Goal: Use online tool/utility: Utilize a website feature to perform a specific function

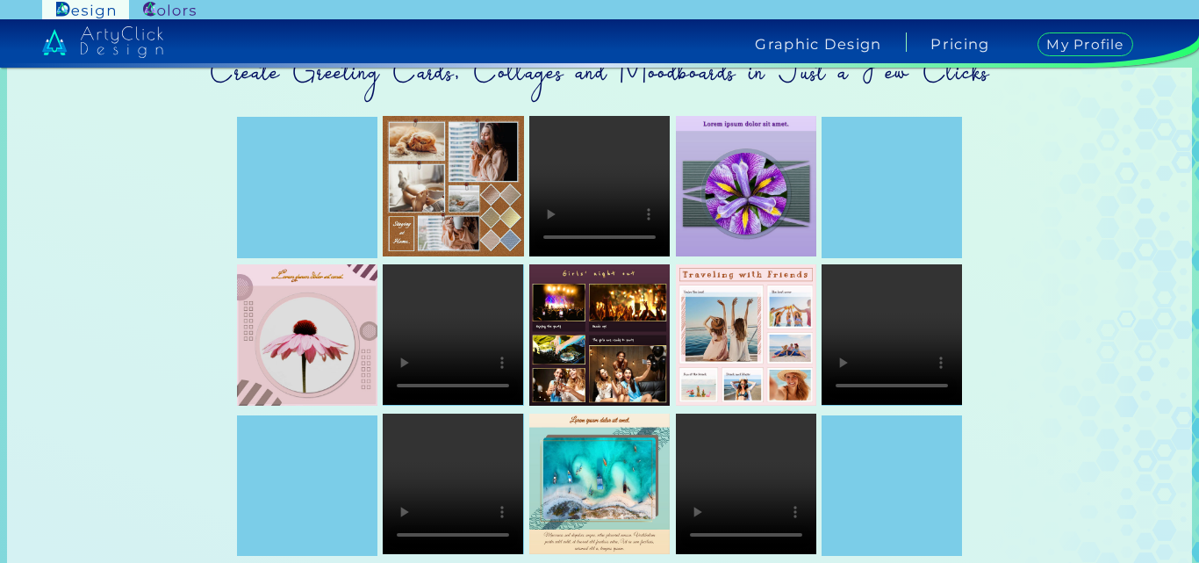
scroll to position [81, 0]
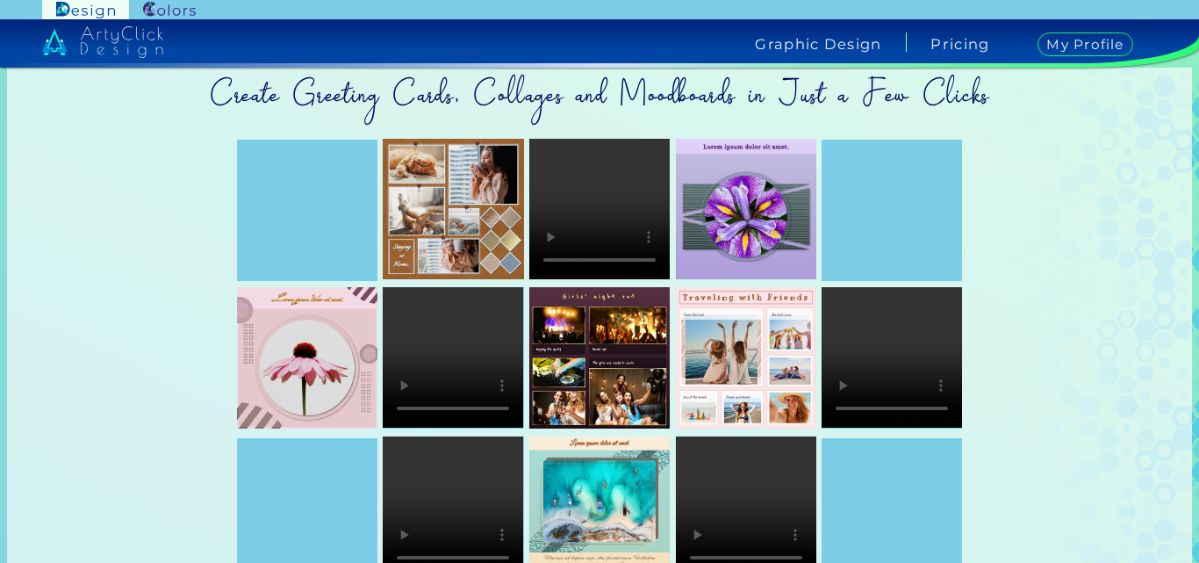
click at [850, 43] on h4 "Graphic Design" at bounding box center [818, 44] width 126 height 14
click at [889, 236] on div at bounding box center [891, 210] width 140 height 140
click at [734, 213] on img at bounding box center [746, 209] width 140 height 140
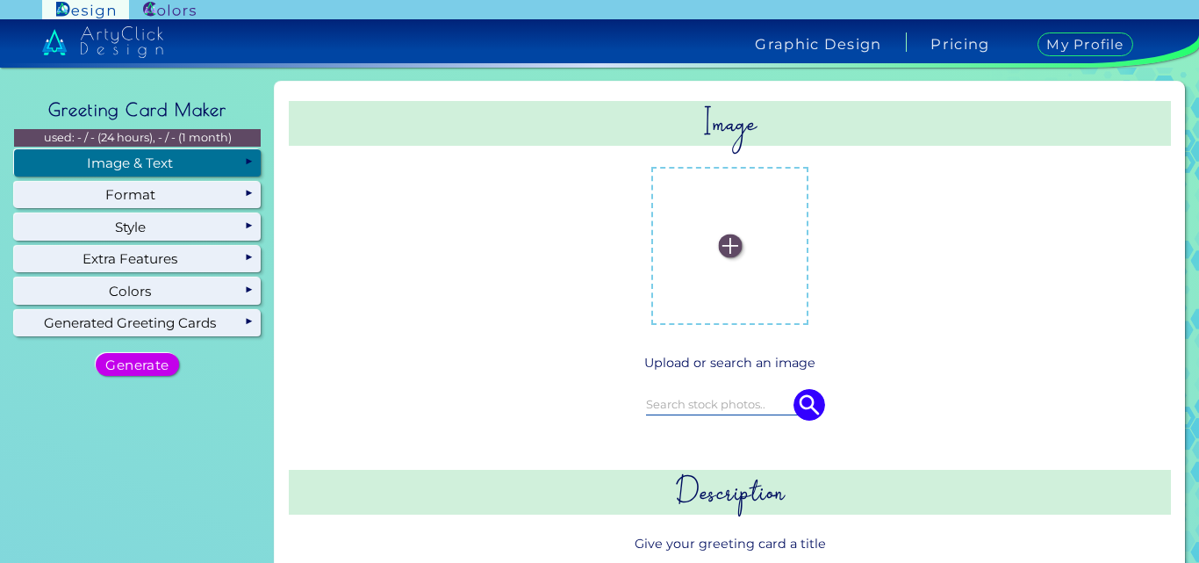
click at [162, 160] on div "Image & Text" at bounding box center [137, 162] width 247 height 26
click at [725, 245] on img at bounding box center [730, 246] width 24 height 24
click at [0, 0] on input "file" at bounding box center [0, 0] width 0 height 0
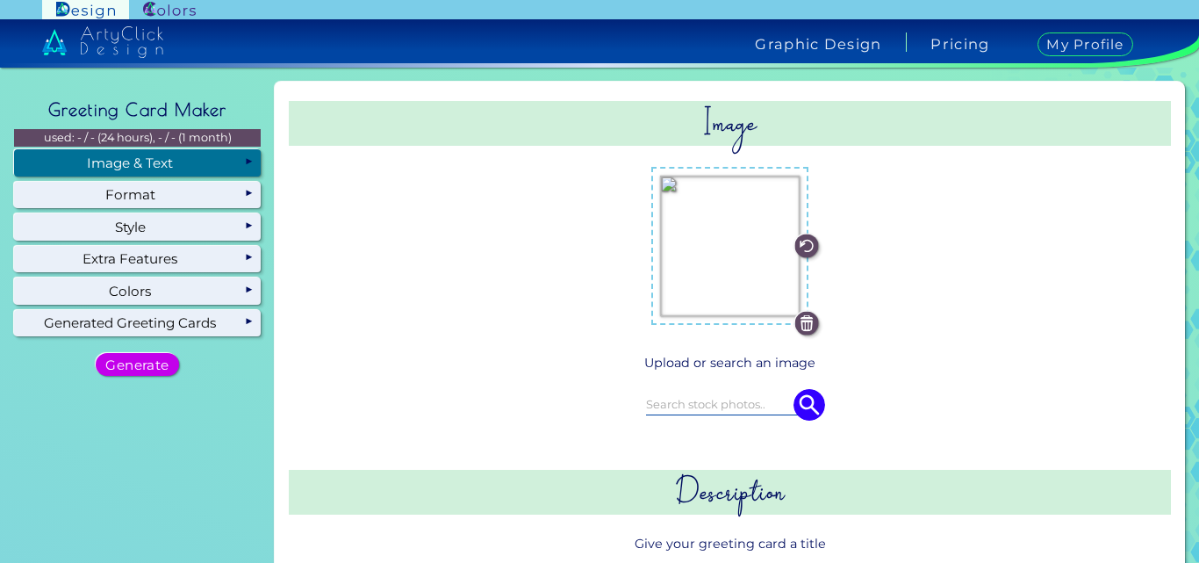
click at [735, 405] on input at bounding box center [730, 403] width 169 height 19
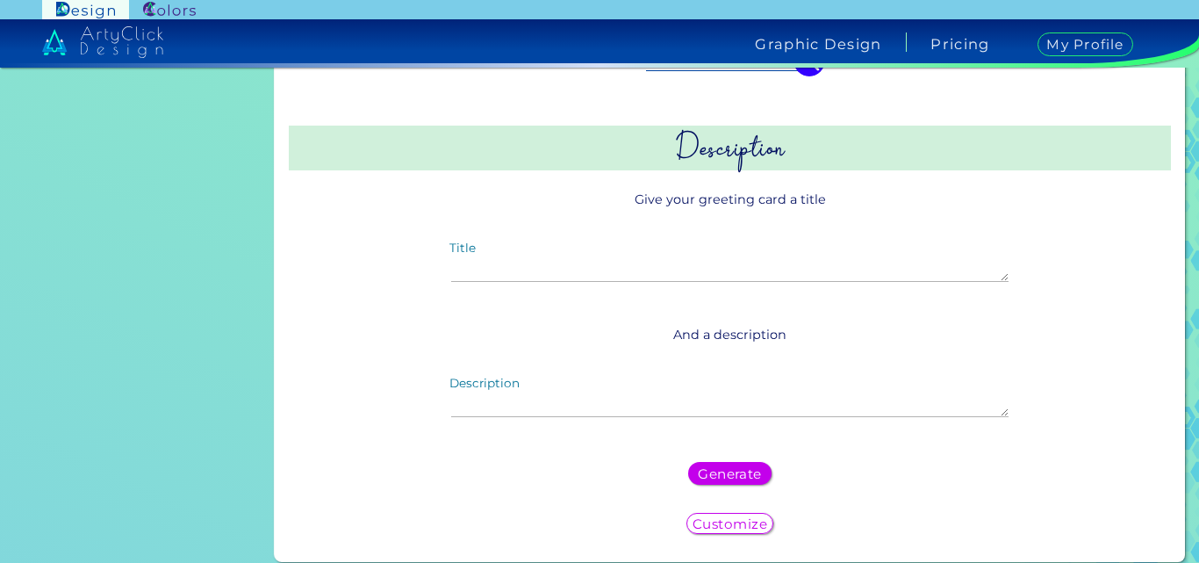
scroll to position [345, 0]
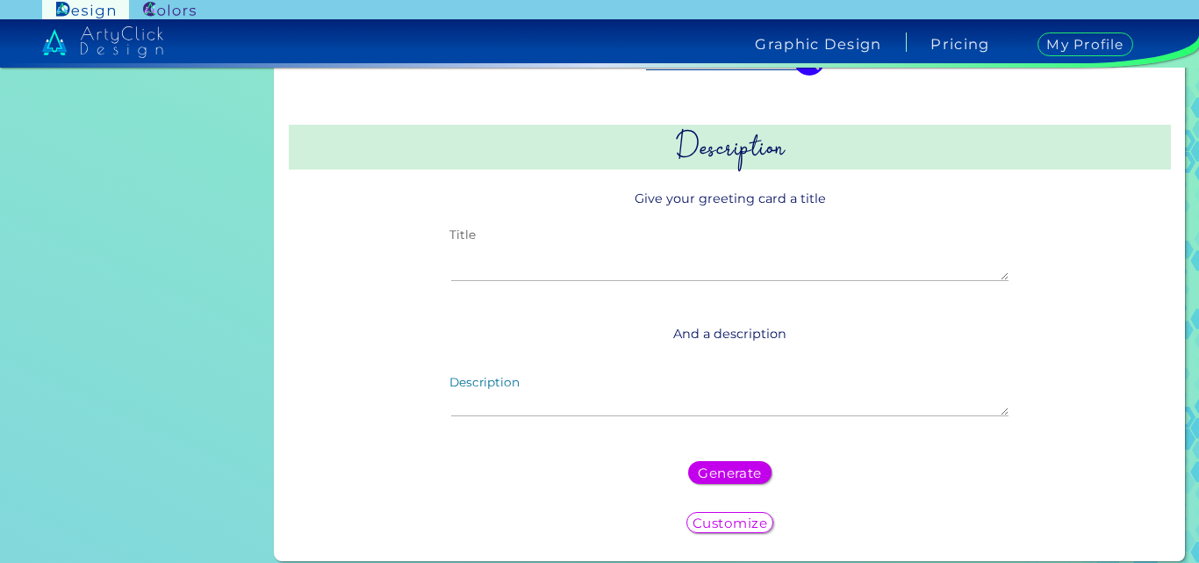
click at [673, 268] on textarea "Title" at bounding box center [729, 262] width 556 height 38
click at [554, 260] on textarea "Title" at bounding box center [729, 262] width 556 height 38
paste textarea "Emerald Cascade Multi-Strand Necklace"
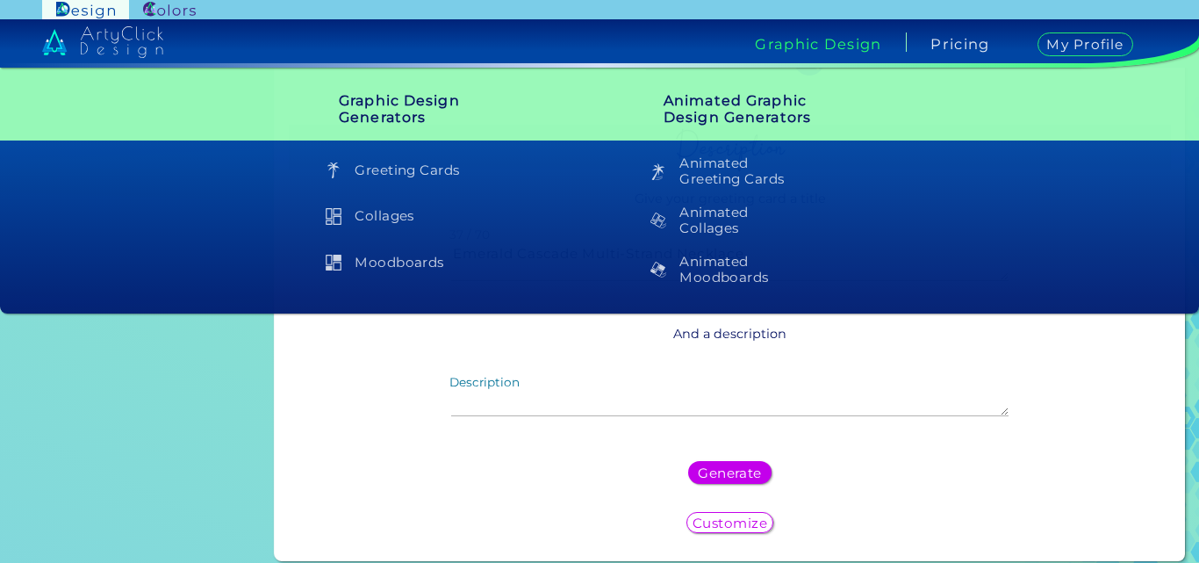
type textarea "Emerald Cascade Multi-Strand Necklace"
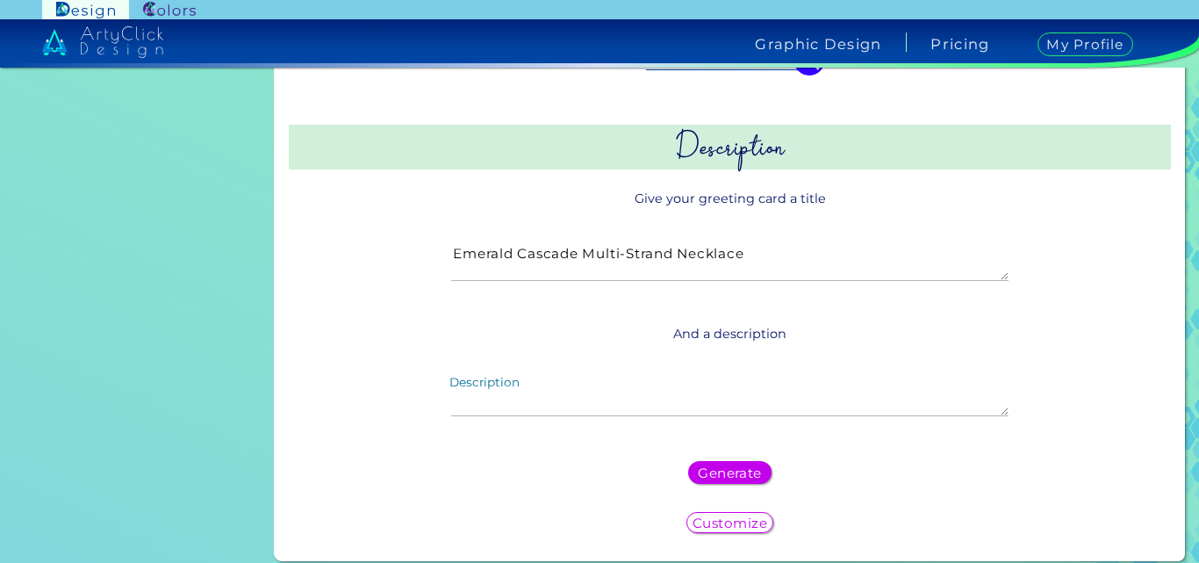
click at [587, 373] on div "Description" at bounding box center [729, 398] width 585 height 68
click at [582, 388] on textarea "Description" at bounding box center [729, 397] width 556 height 38
click at [722, 475] on h5 "Generate" at bounding box center [730, 472] width 64 height 13
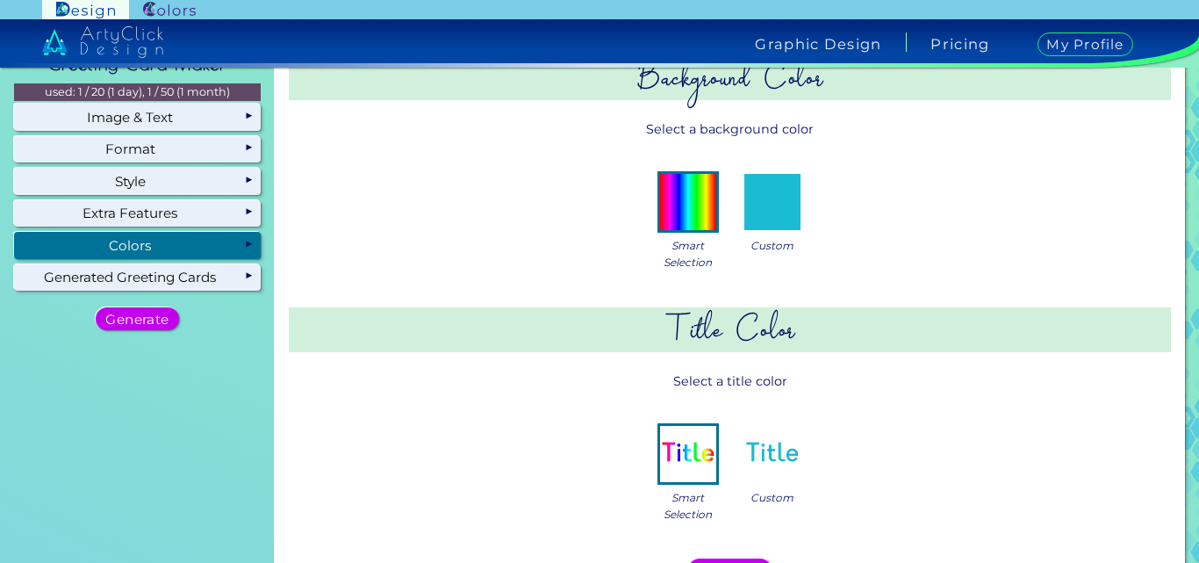
scroll to position [0, 0]
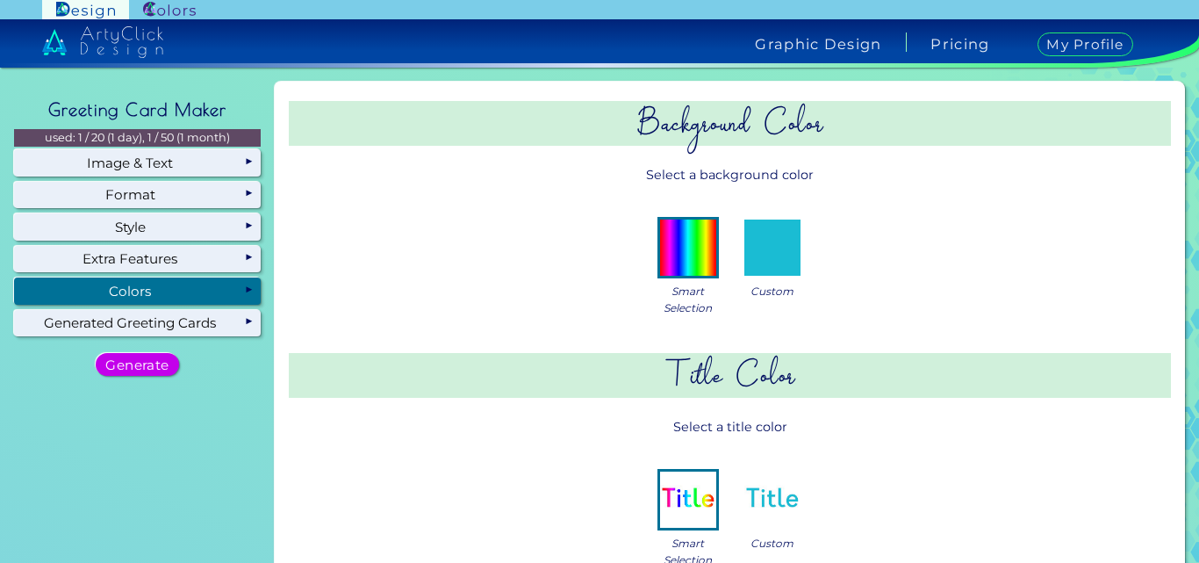
click at [766, 253] on img at bounding box center [772, 247] width 56 height 56
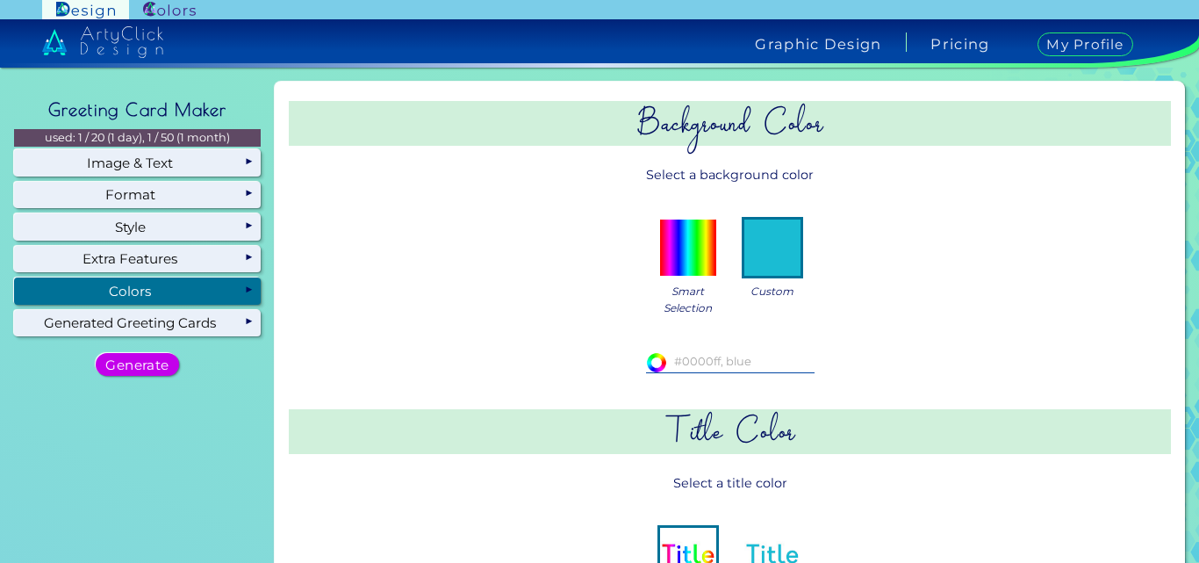
click at [698, 355] on input at bounding box center [730, 361] width 169 height 19
paste input "Verdant [MEDICAL_DATA]"
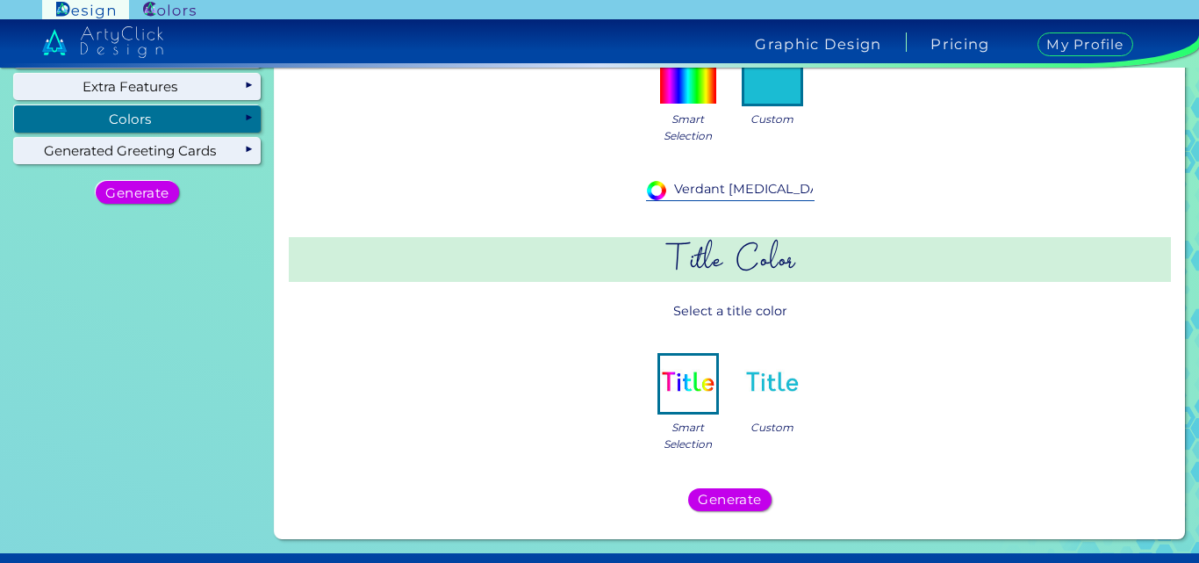
scroll to position [182, 0]
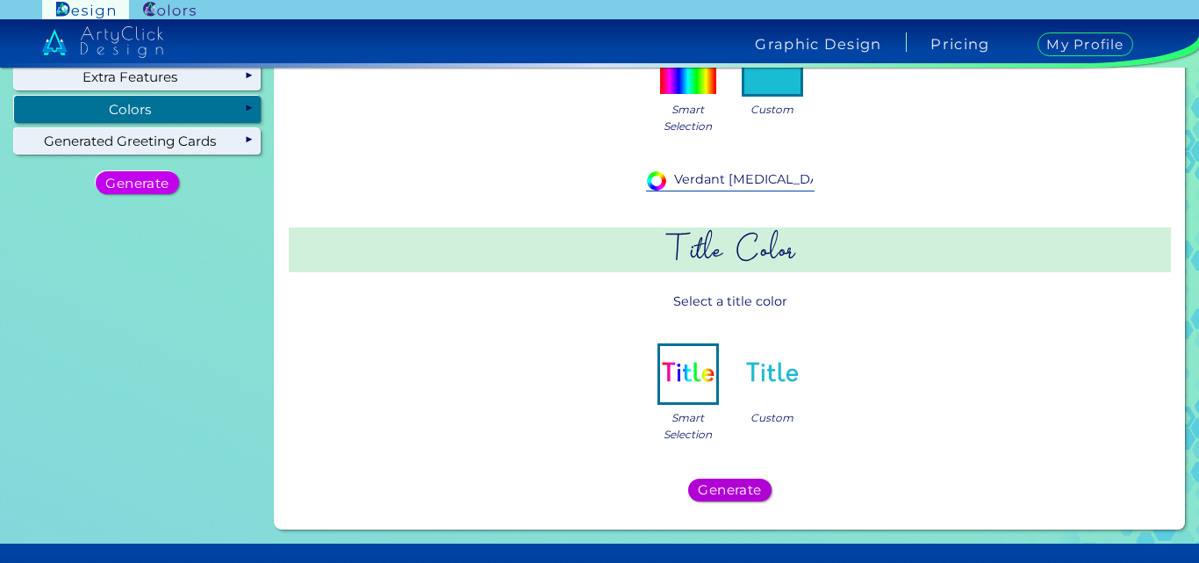
click at [727, 494] on h5 "Generate" at bounding box center [729, 490] width 67 height 14
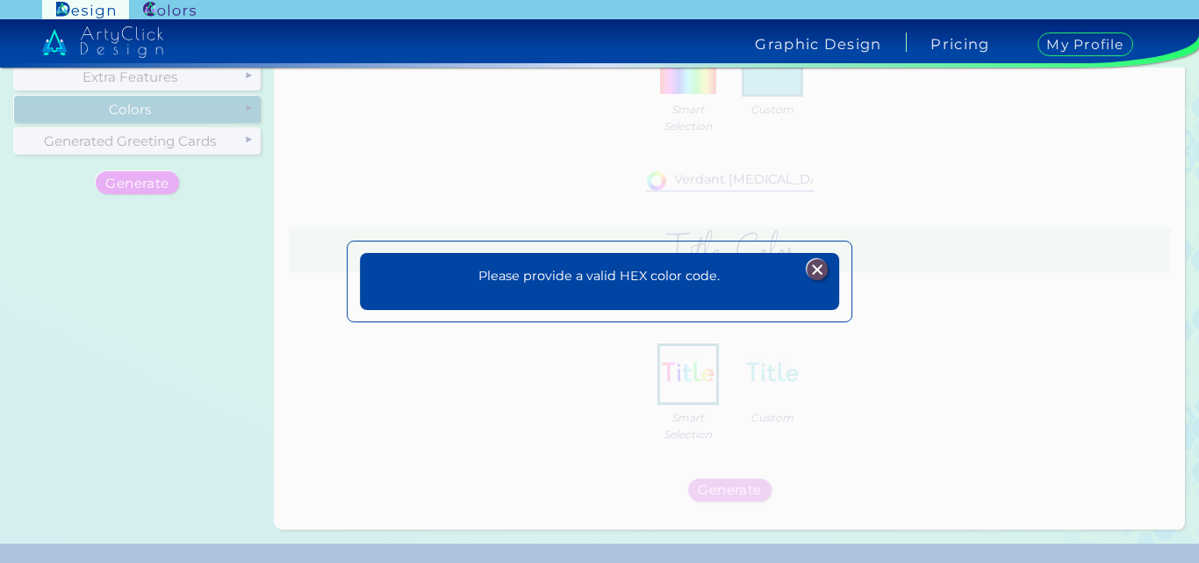
scroll to position [0, 0]
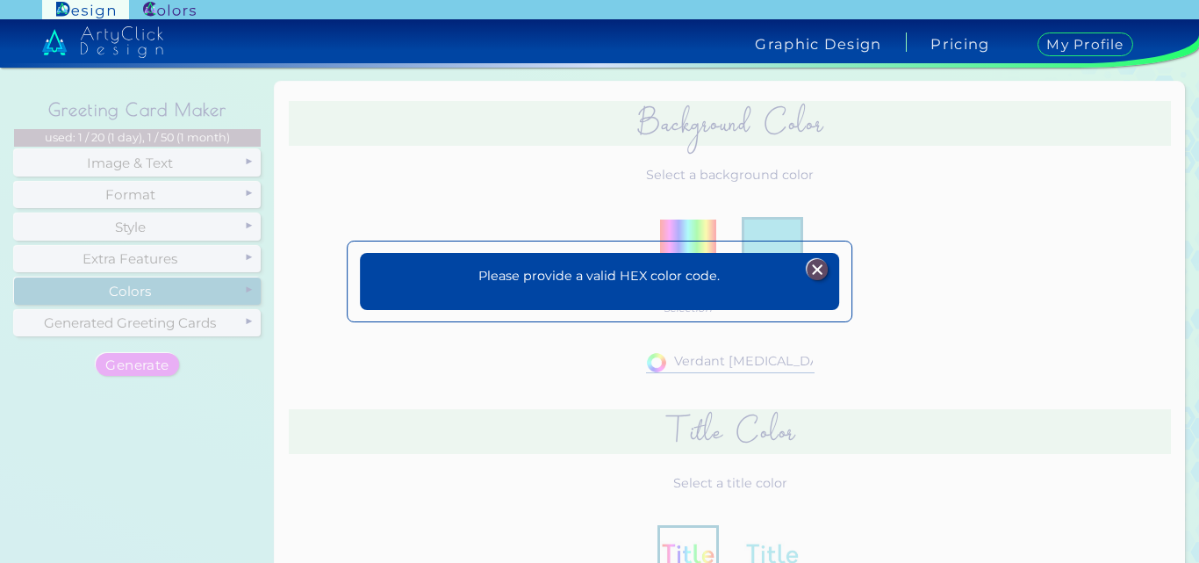
click at [821, 265] on img at bounding box center [817, 269] width 21 height 21
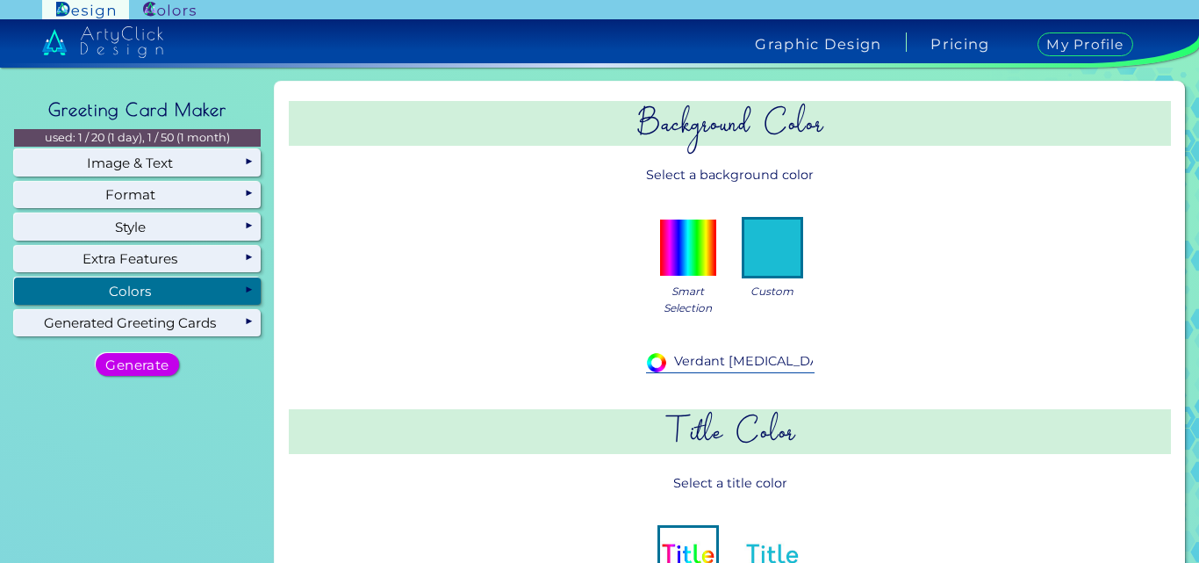
click at [744, 355] on input "Verdant [MEDICAL_DATA]" at bounding box center [730, 361] width 169 height 19
click at [245, 285] on div "Colors" at bounding box center [137, 290] width 247 height 26
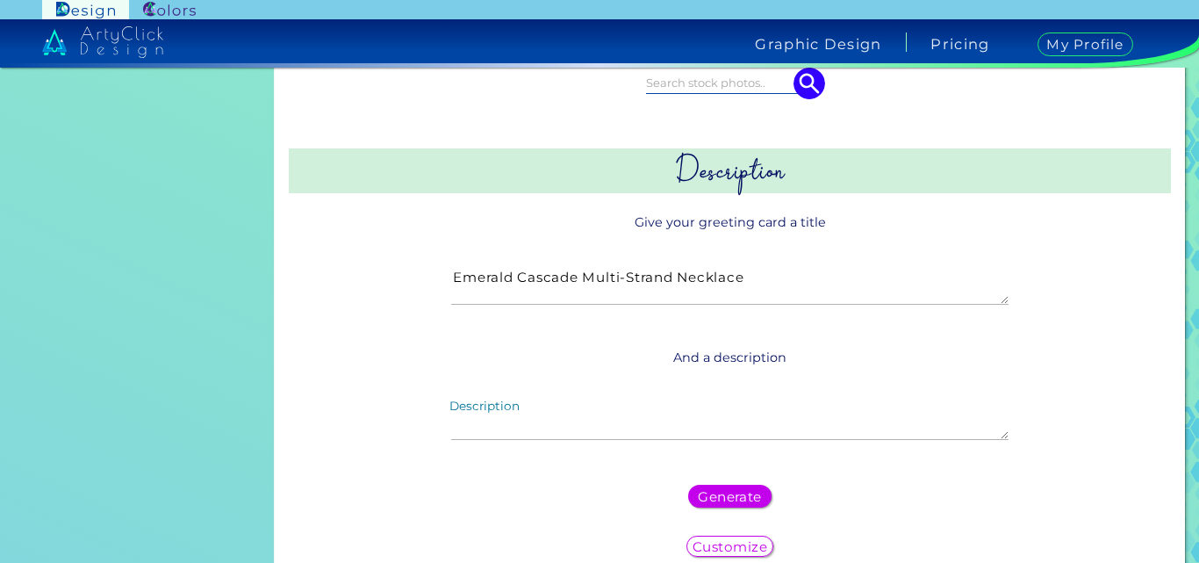
scroll to position [330, 0]
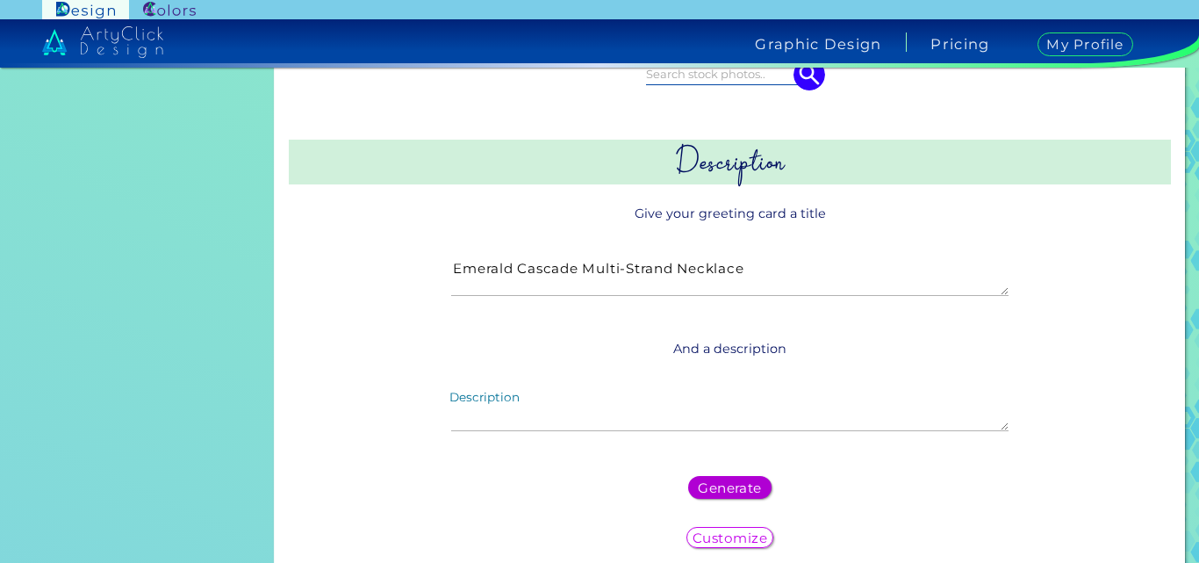
click at [721, 488] on h5 "Generate" at bounding box center [730, 487] width 64 height 13
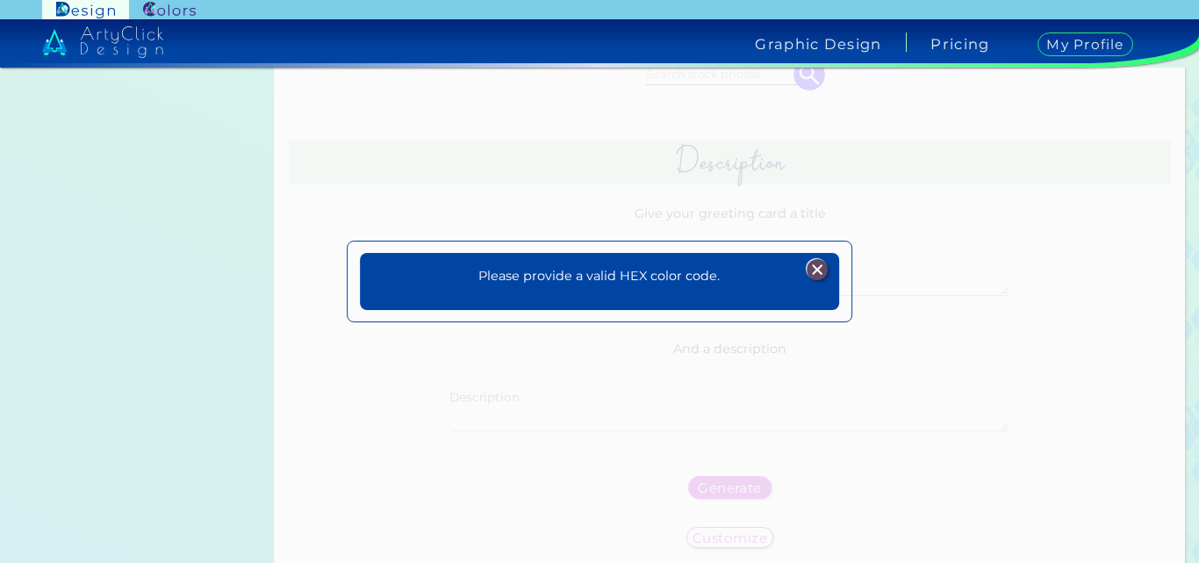
scroll to position [0, 0]
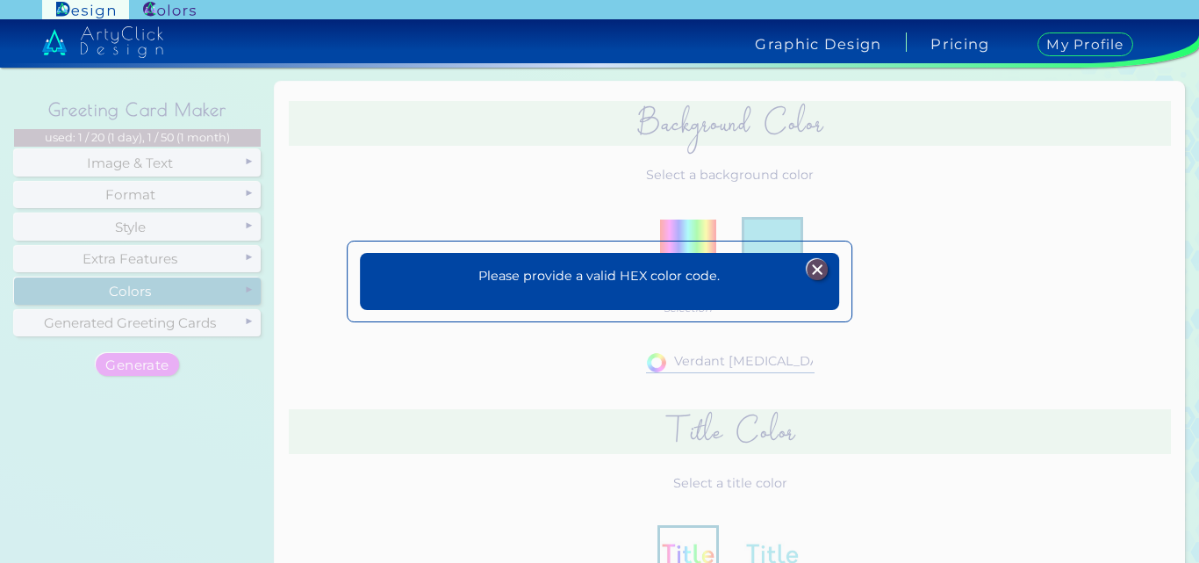
click at [828, 273] on div at bounding box center [818, 269] width 44 height 21
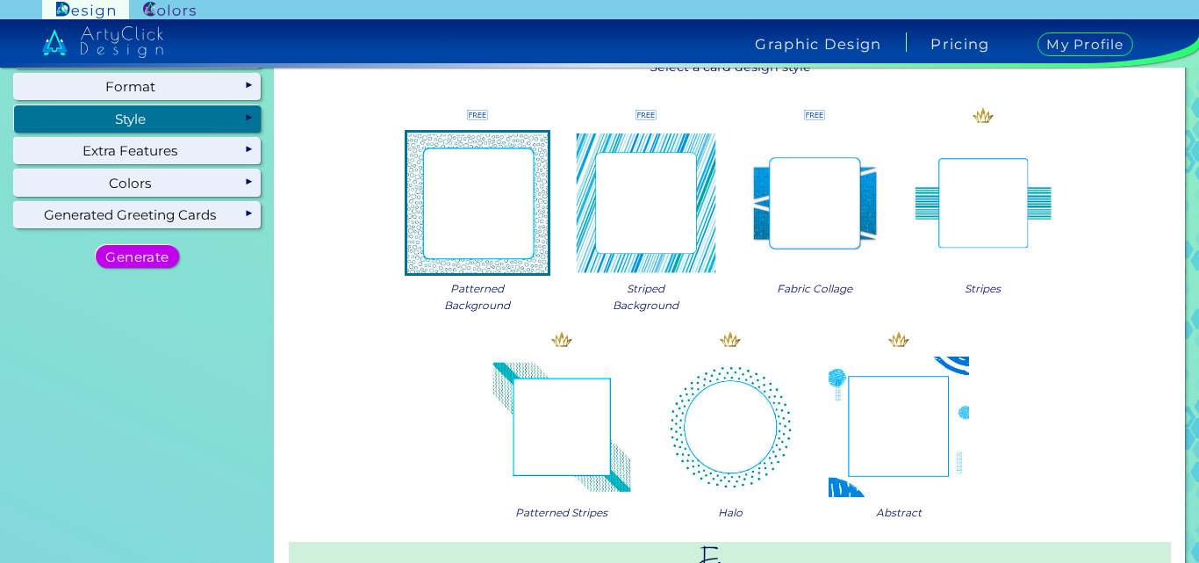
scroll to position [106, 0]
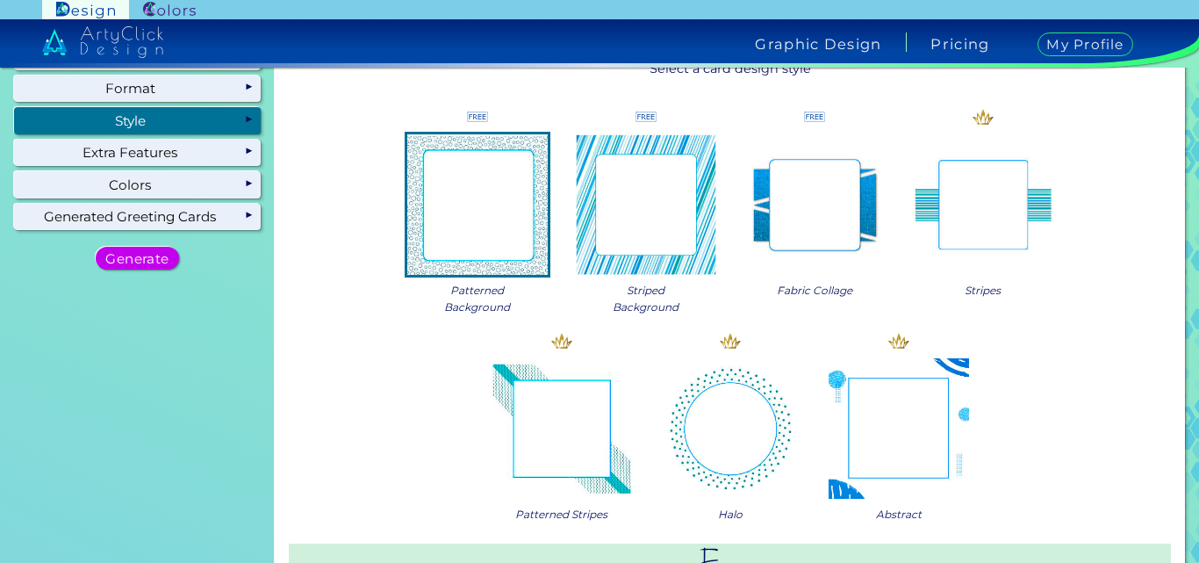
click at [563, 443] on img at bounding box center [561, 428] width 140 height 140
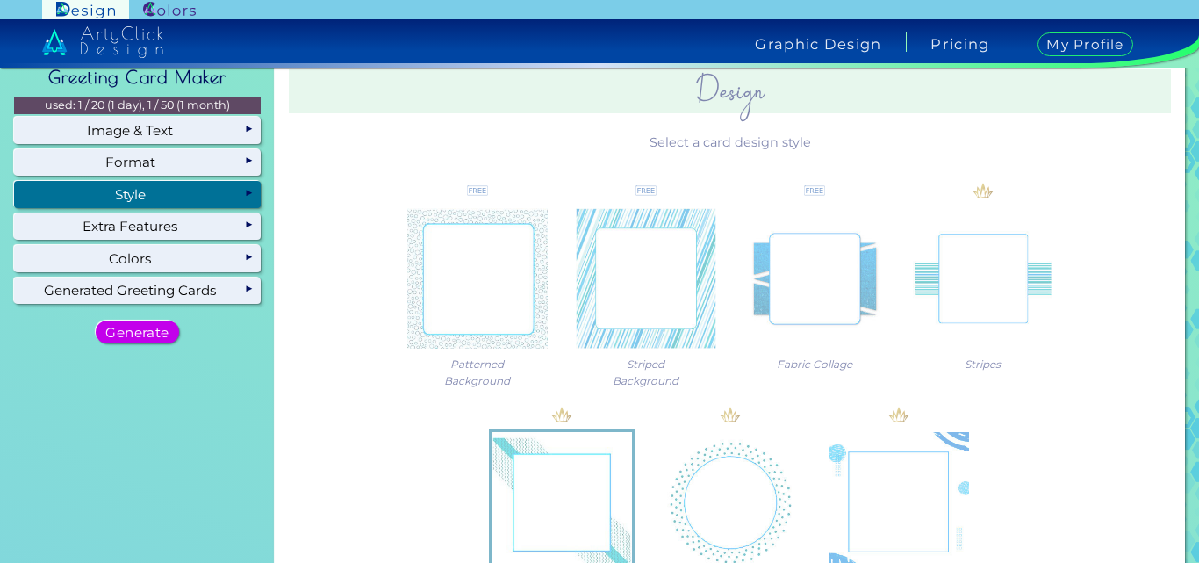
scroll to position [0, 0]
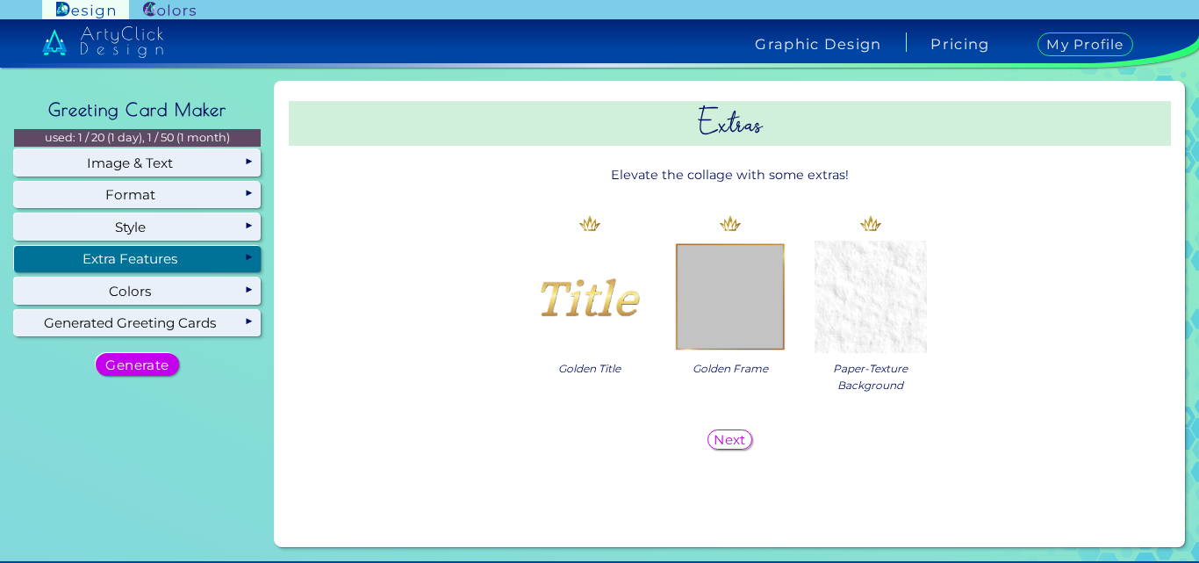
click at [844, 311] on img at bounding box center [870, 296] width 112 height 112
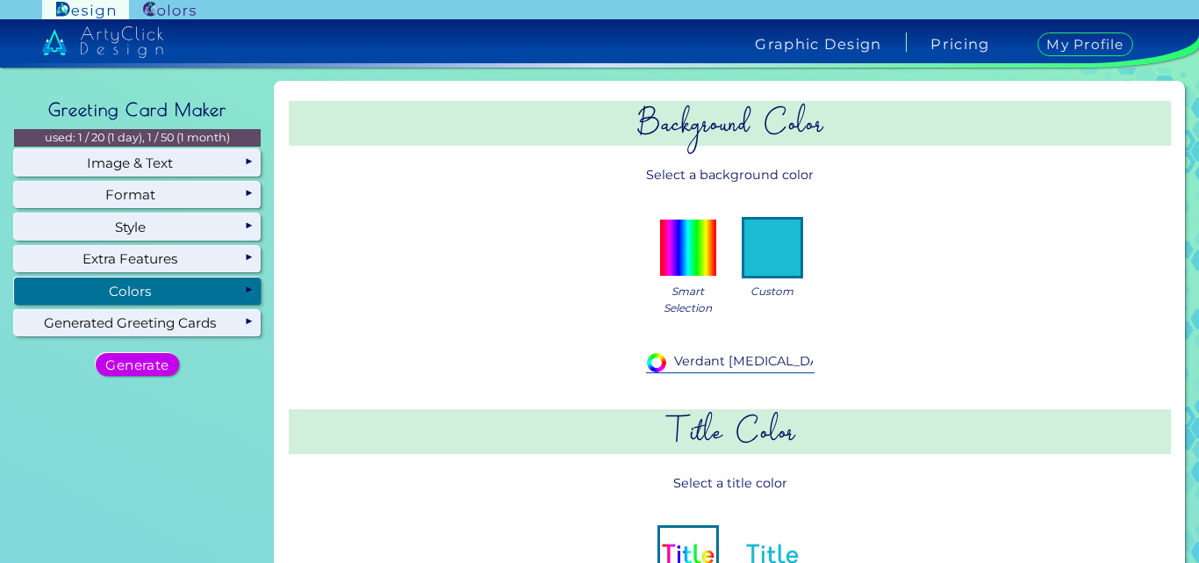
click at [679, 250] on img at bounding box center [688, 247] width 56 height 56
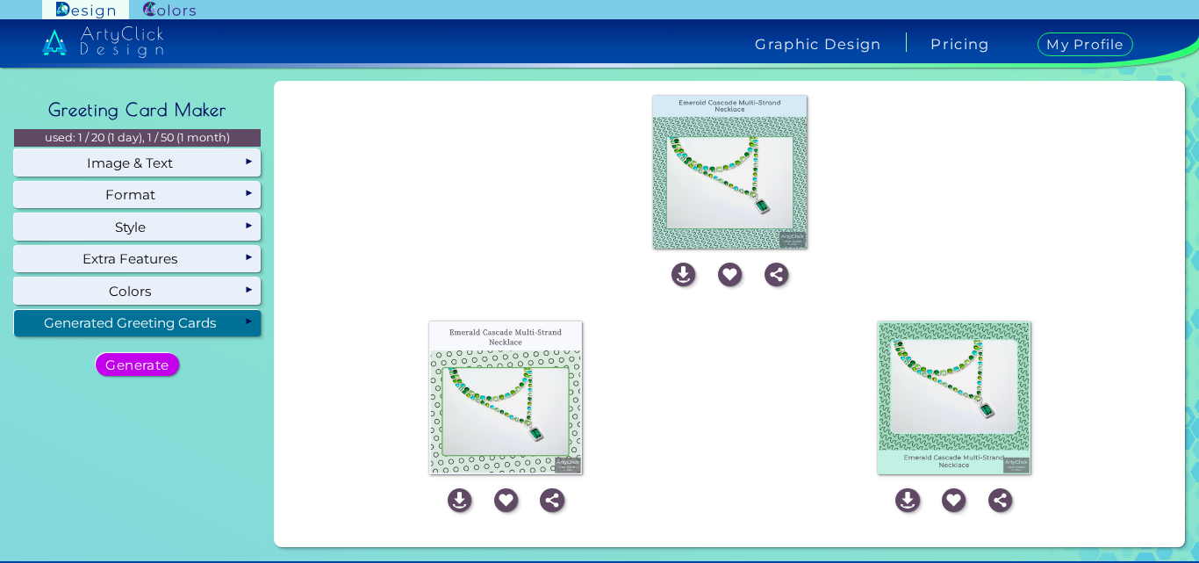
click at [200, 326] on div "Generated Greeting Cards" at bounding box center [137, 323] width 247 height 26
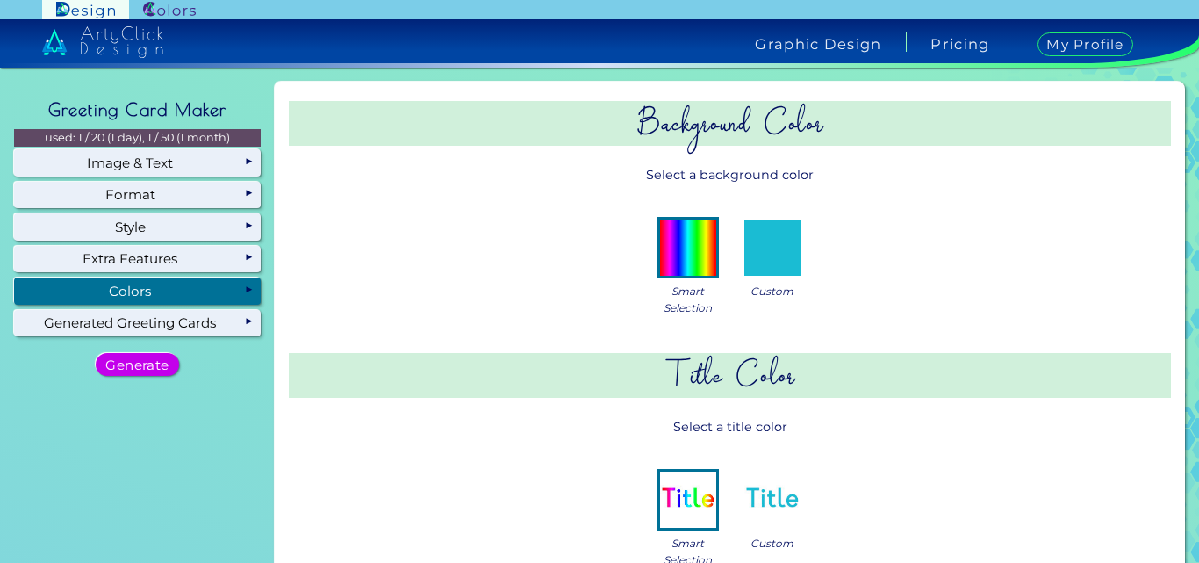
click at [195, 283] on div "Colors" at bounding box center [137, 290] width 247 height 26
click at [197, 290] on div "Colors" at bounding box center [137, 290] width 247 height 26
click at [769, 269] on img at bounding box center [772, 247] width 56 height 56
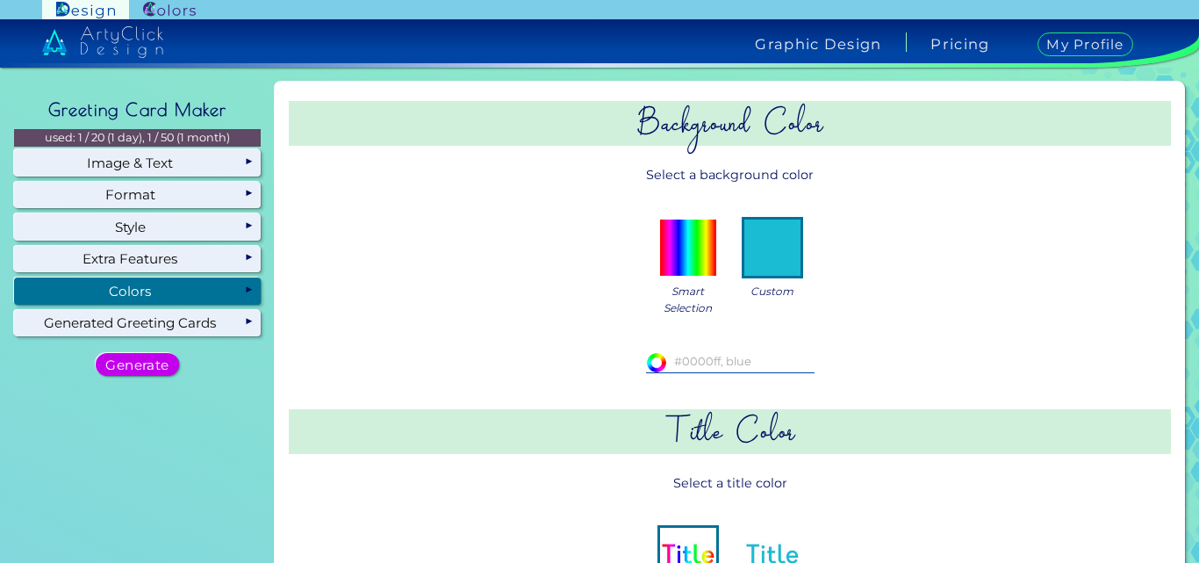
click at [721, 360] on input at bounding box center [730, 361] width 169 height 19
paste input "#949435"
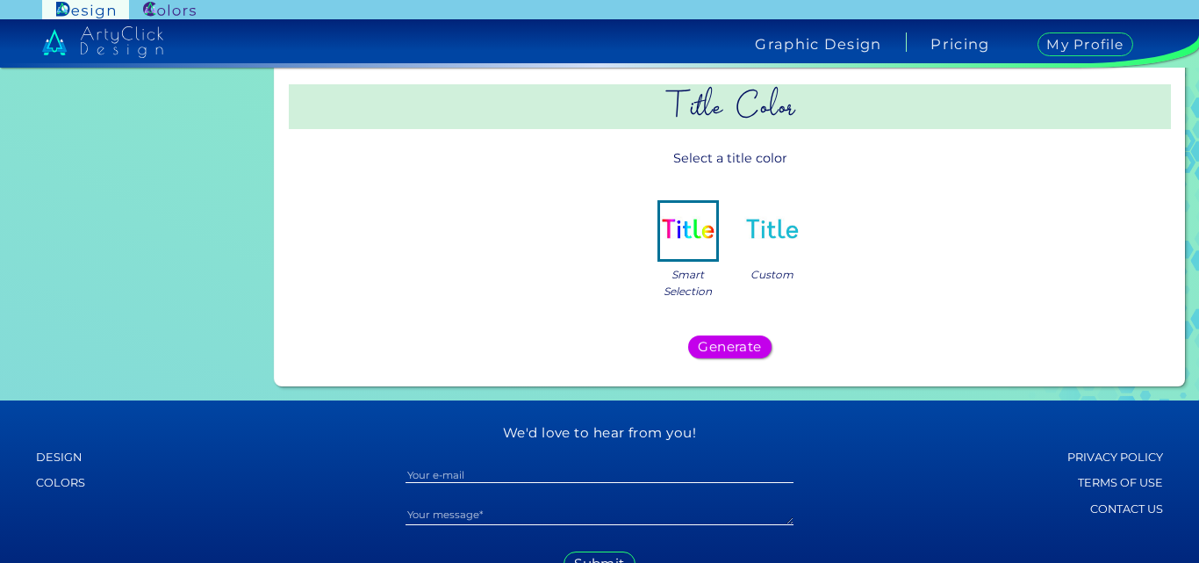
scroll to position [324, 0]
type input "#949435"
click at [766, 234] on img at bounding box center [772, 232] width 56 height 56
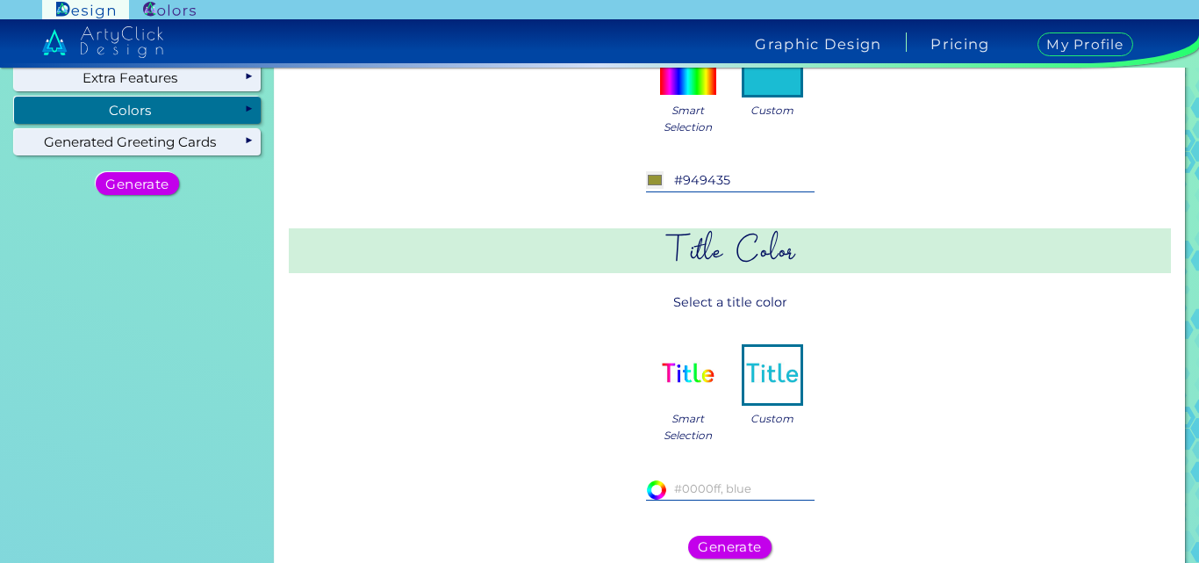
scroll to position [183, 0]
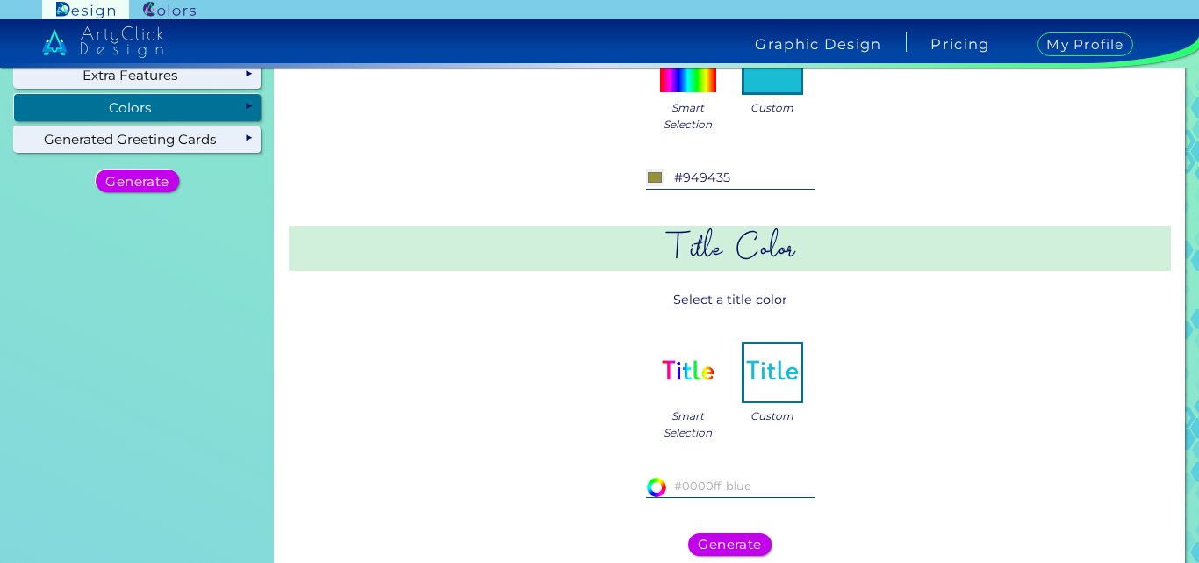
click at [694, 377] on img at bounding box center [688, 372] width 56 height 56
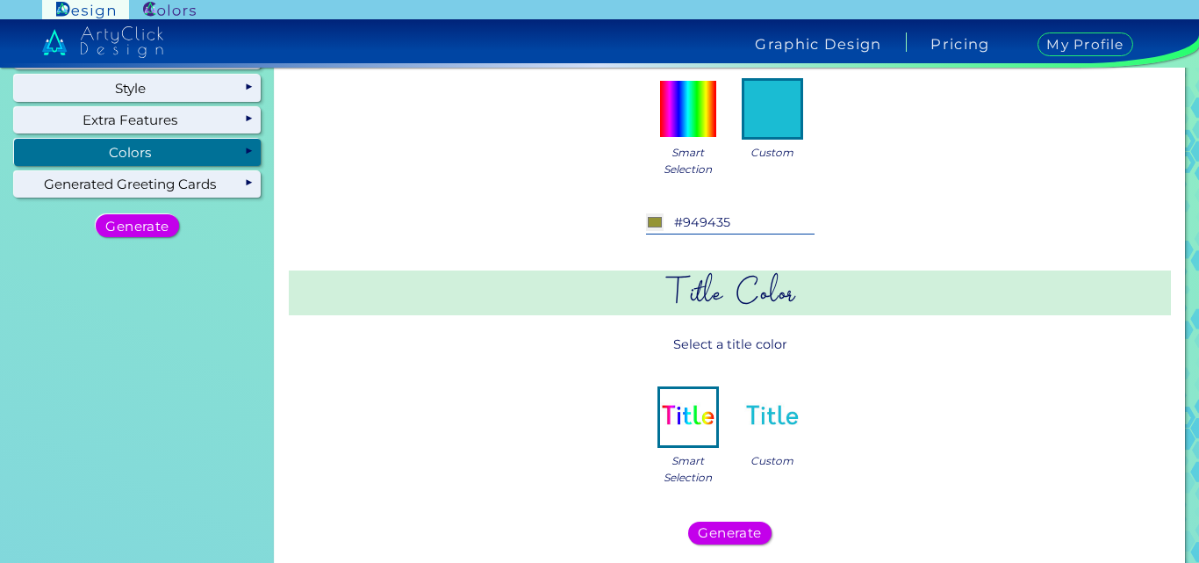
scroll to position [133, 0]
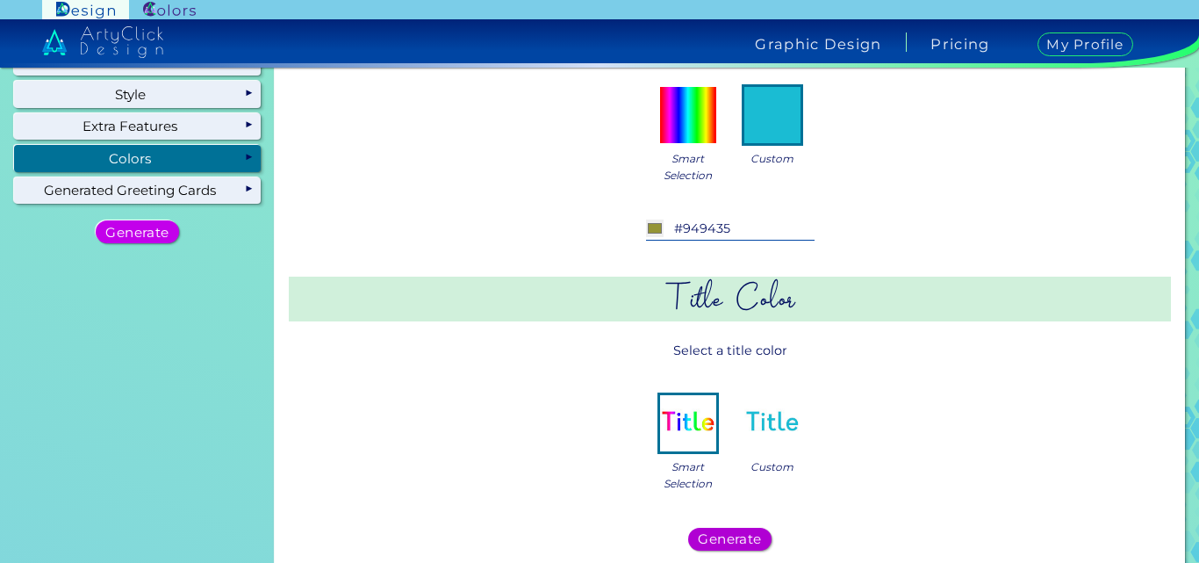
click at [750, 535] on h5 "Generate" at bounding box center [729, 539] width 60 height 12
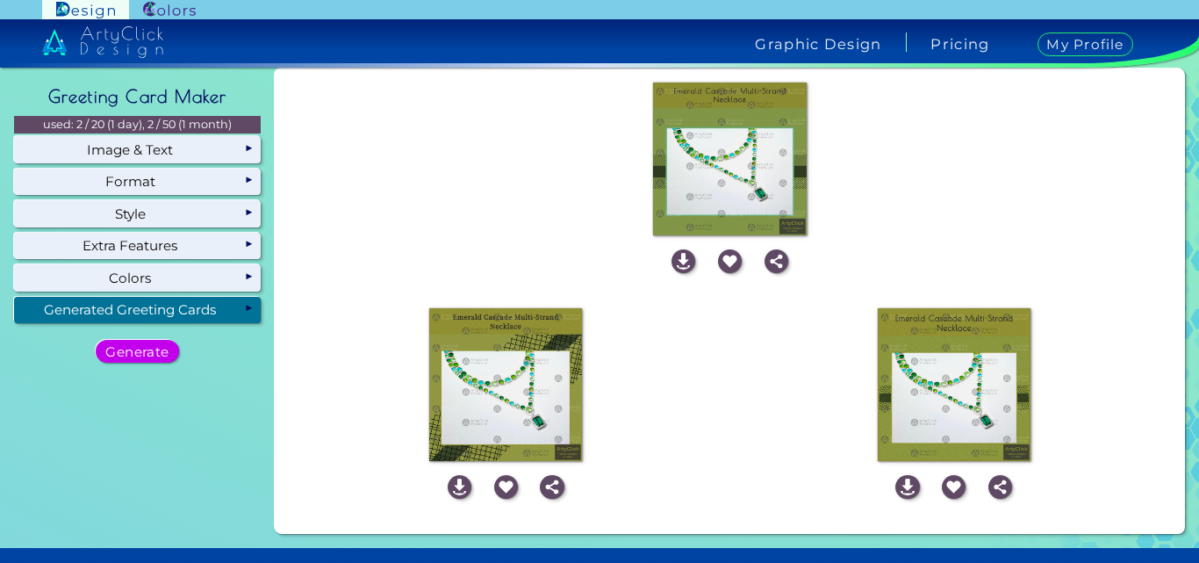
scroll to position [10, 0]
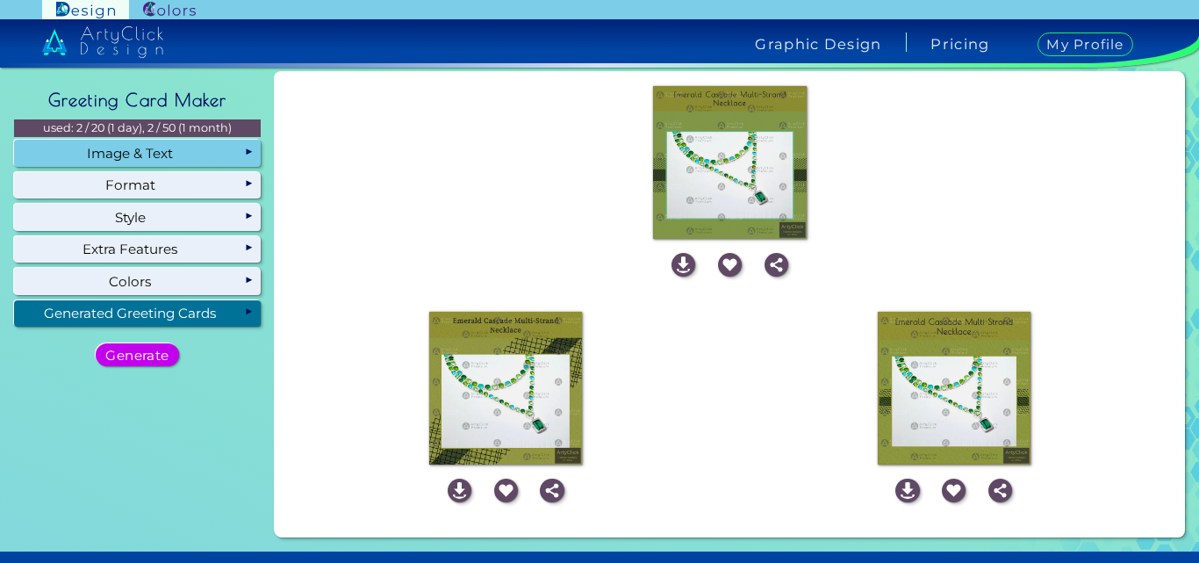
click at [203, 137] on p "used: 2 / 20 (1 day), 2 / 50 (1 month)" at bounding box center [137, 128] width 247 height 18
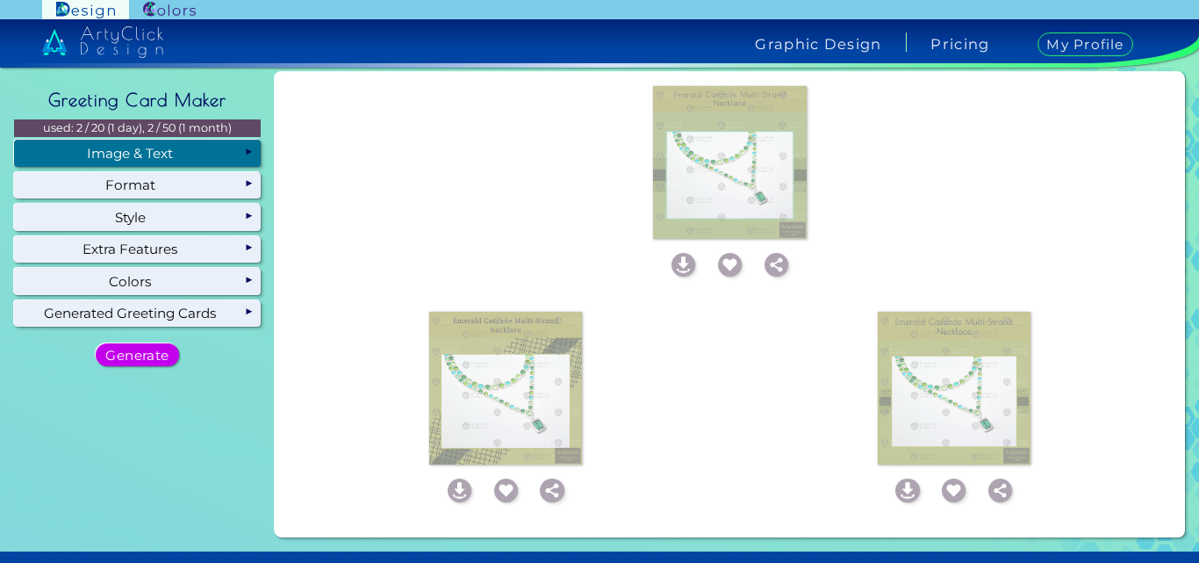
scroll to position [0, 0]
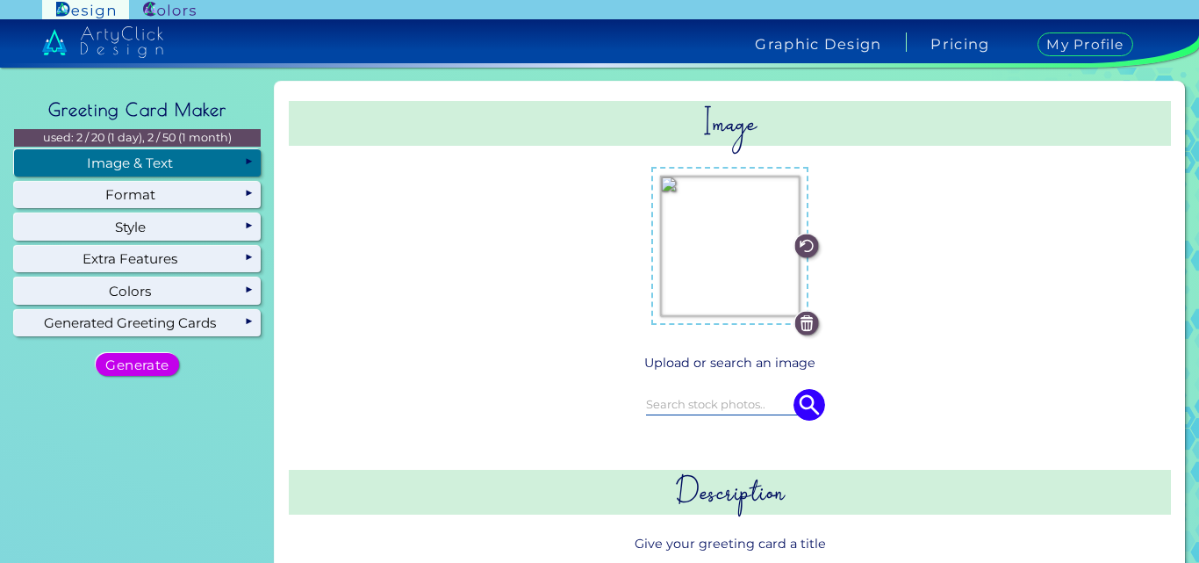
click at [805, 250] on img at bounding box center [807, 246] width 24 height 24
click at [802, 249] on img at bounding box center [807, 246] width 24 height 24
click at [804, 241] on img at bounding box center [807, 246] width 24 height 24
click at [805, 243] on img at bounding box center [807, 246] width 24 height 24
click at [808, 320] on img at bounding box center [807, 323] width 24 height 24
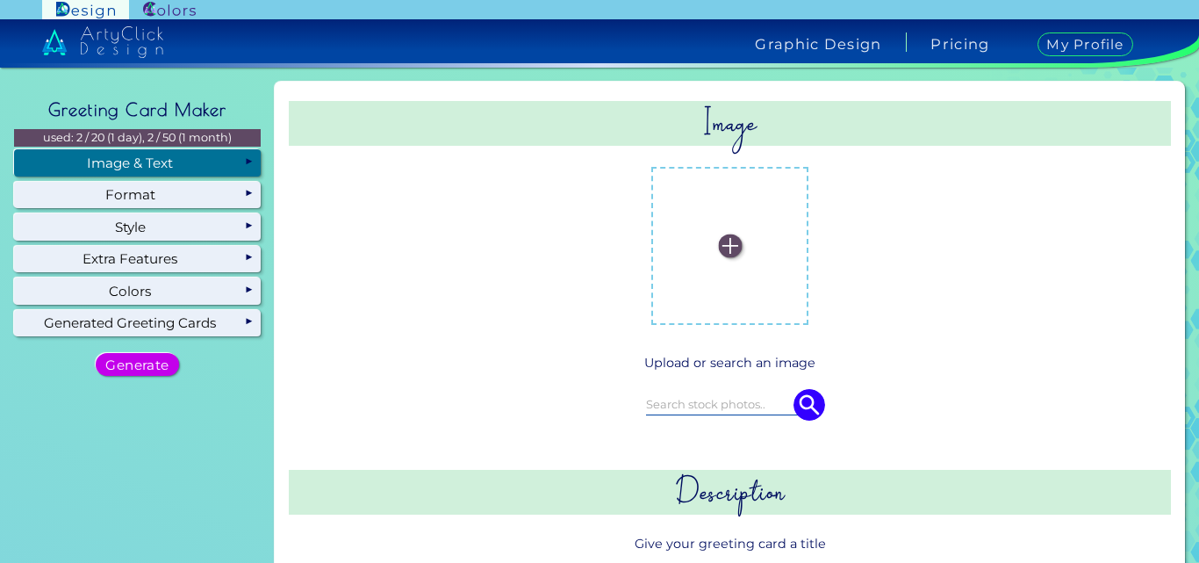
click at [807, 313] on div at bounding box center [729, 245] width 171 height 171
click at [730, 241] on img at bounding box center [730, 246] width 24 height 24
click at [0, 0] on input "file" at bounding box center [0, 0] width 0 height 0
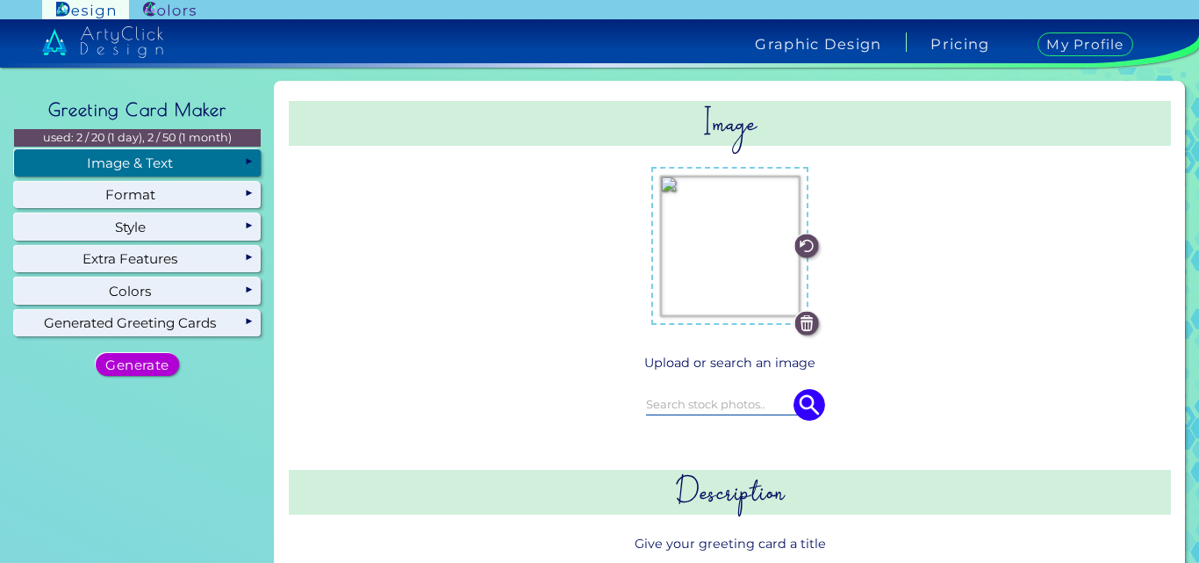
click at [164, 363] on h5 "Generate" at bounding box center [137, 364] width 67 height 14
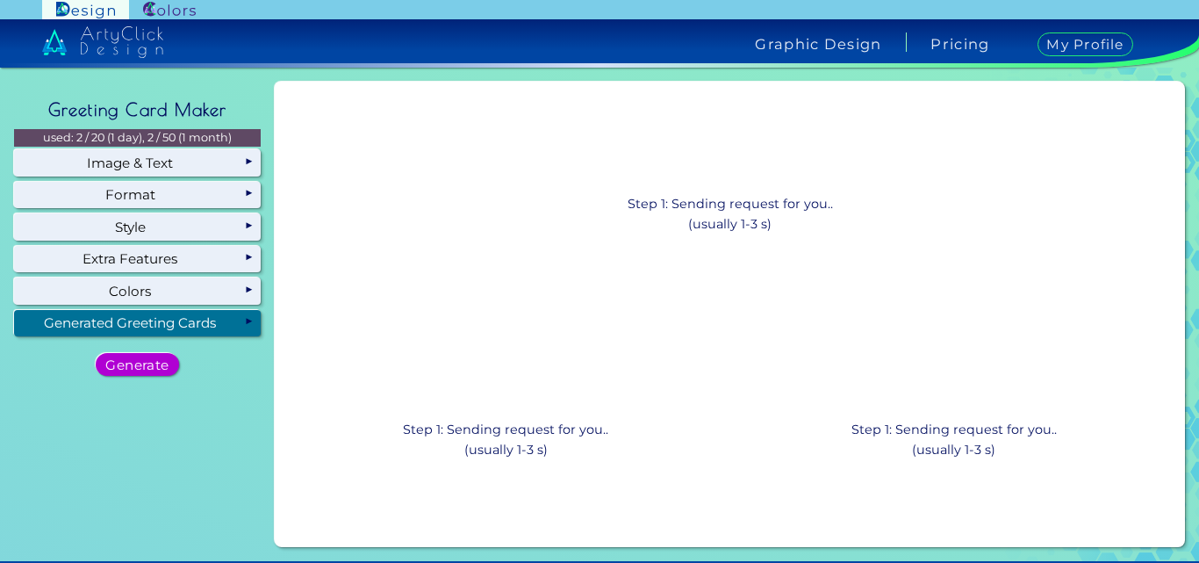
click at [169, 375] on div "Generate" at bounding box center [137, 364] width 75 height 21
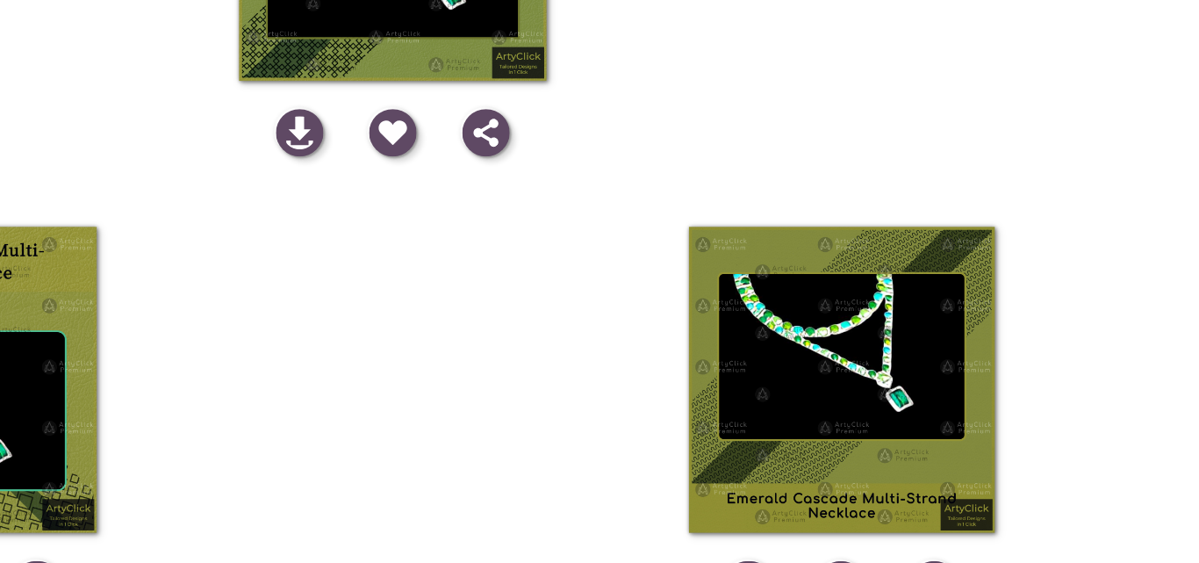
scroll to position [14, 0]
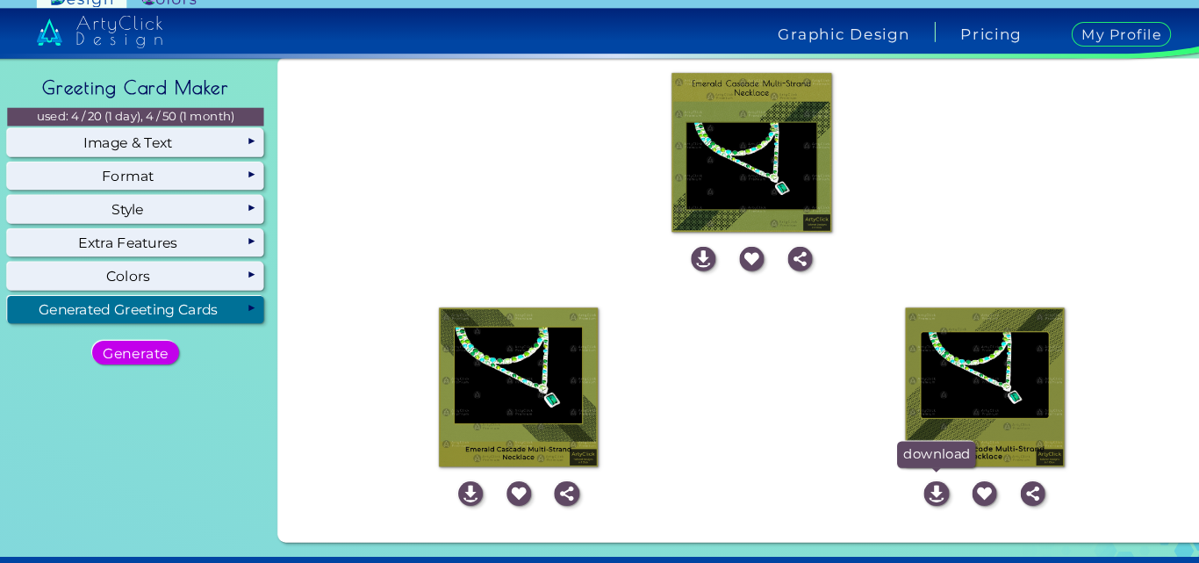
click at [895, 484] on img at bounding box center [907, 486] width 24 height 24
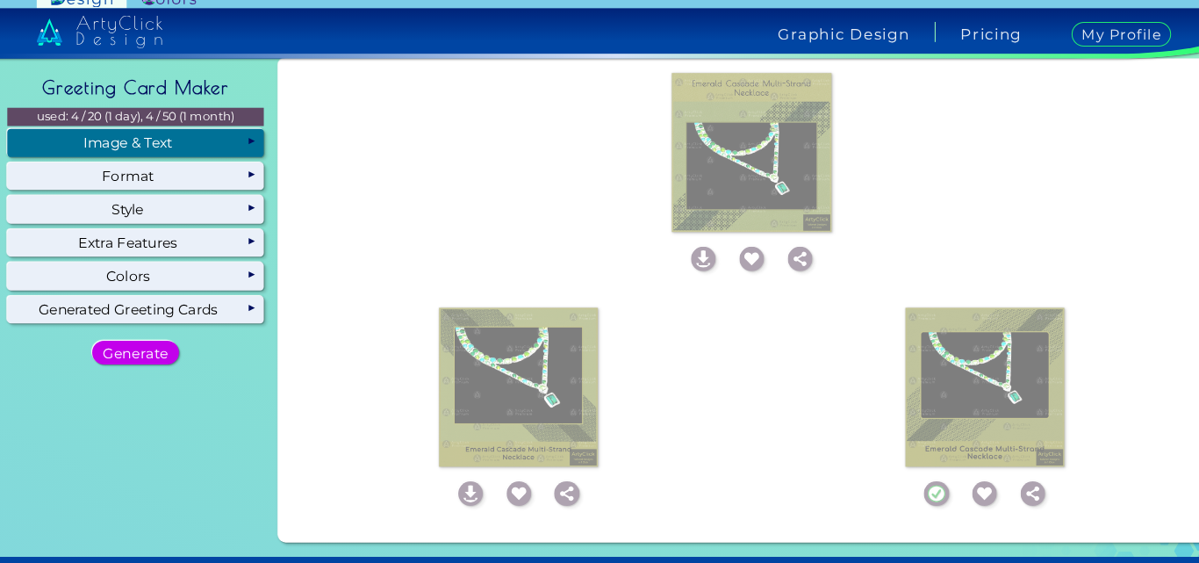
scroll to position [0, 0]
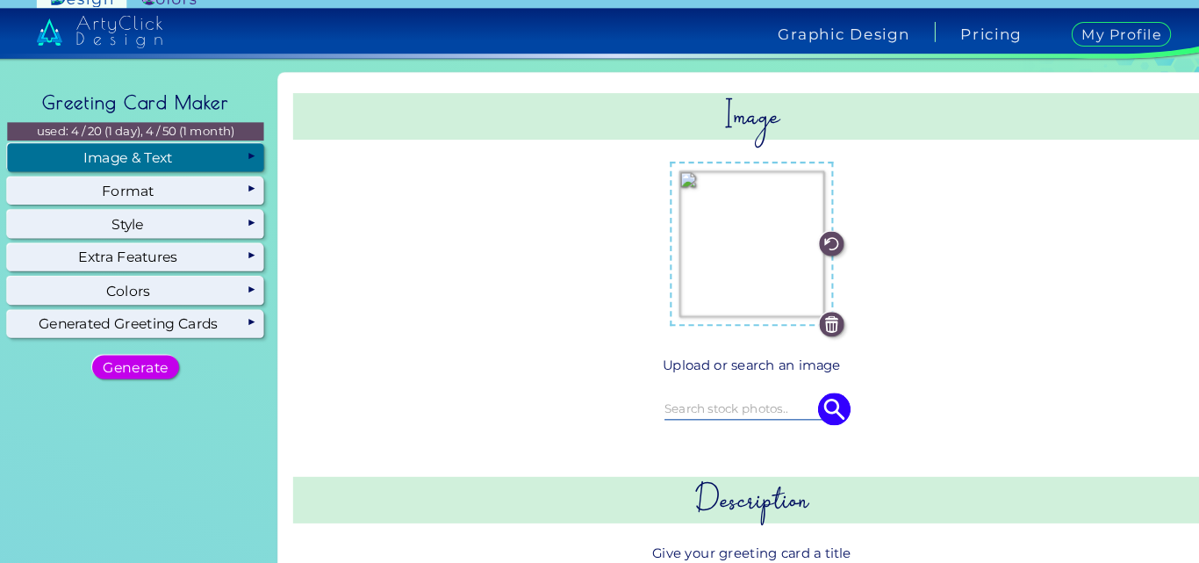
click at [212, 153] on div "Image & Text" at bounding box center [137, 162] width 247 height 26
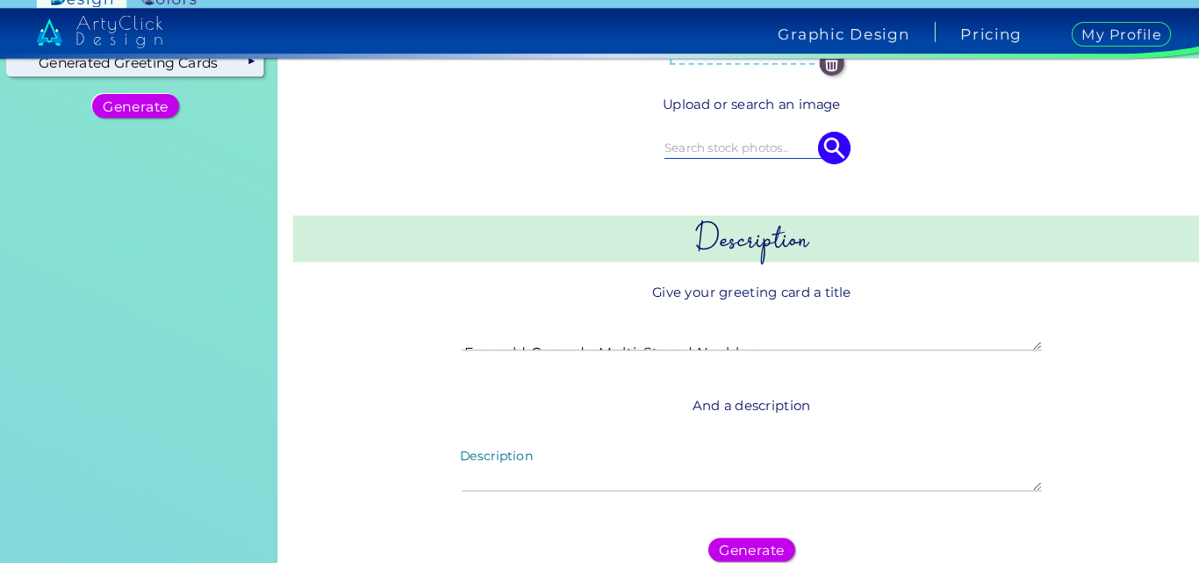
scroll to position [277, 0]
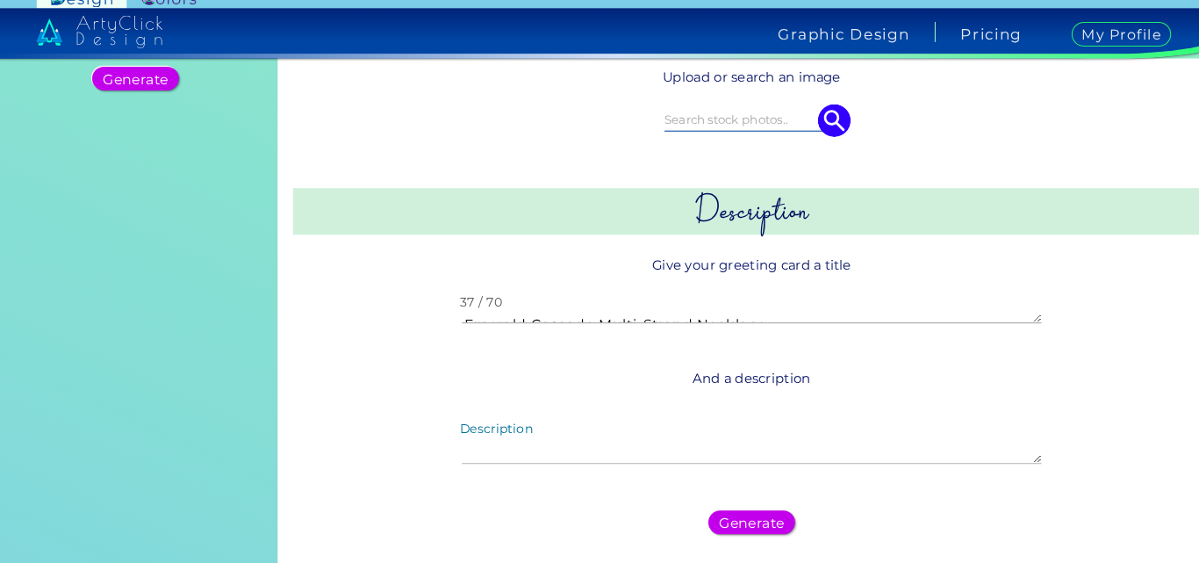
click at [691, 313] on textarea "Emerald Cascade Multi-Strand Necklace" at bounding box center [729, 317] width 556 height 9
